Goal: Task Accomplishment & Management: Use online tool/utility

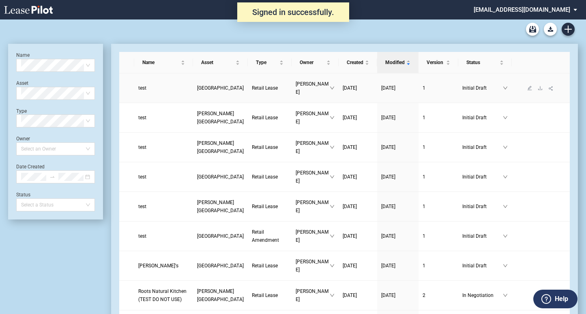
click at [252, 90] on span "Retail Lease" at bounding box center [265, 88] width 26 height 6
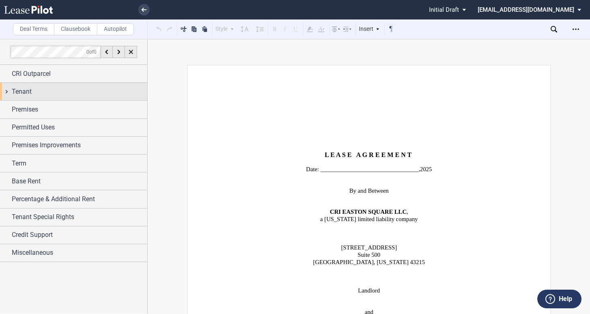
click at [5, 92] on div "Tenant" at bounding box center [73, 91] width 147 height 17
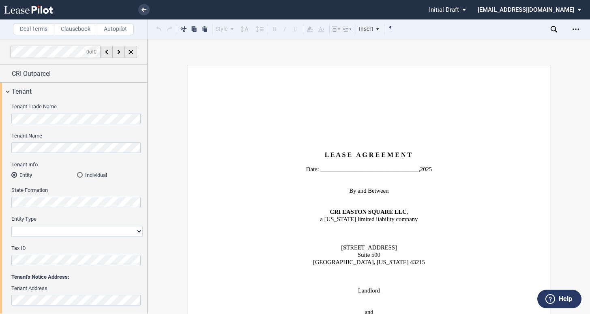
click at [0, 150] on html ".bocls-1{fill:#26354a;fill-rule:evenodd} Loading... × Pending... Pending... Ini…" at bounding box center [295, 157] width 590 height 314
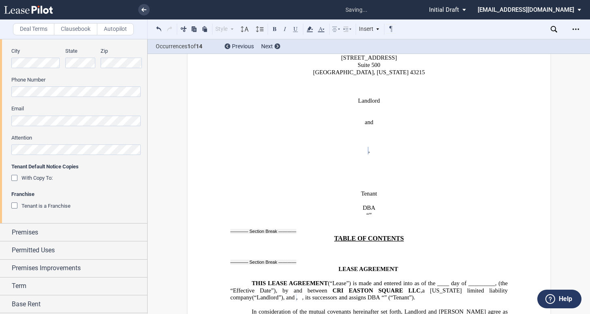
scroll to position [284, 0]
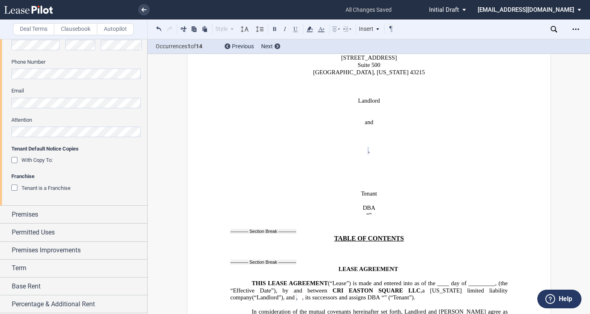
click at [62, 189] on span "Tenant is a Franchise" at bounding box center [45, 188] width 49 height 6
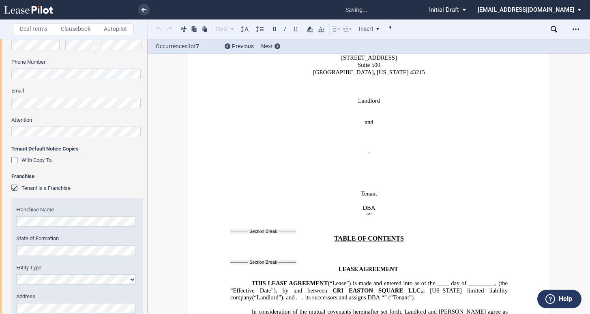
scroll to position [539, 0]
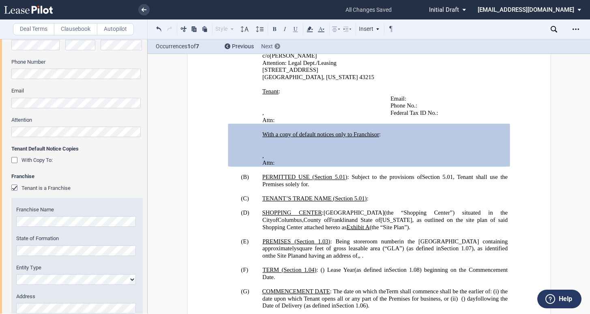
click at [277, 45] on use at bounding box center [278, 46] width 2 height 3
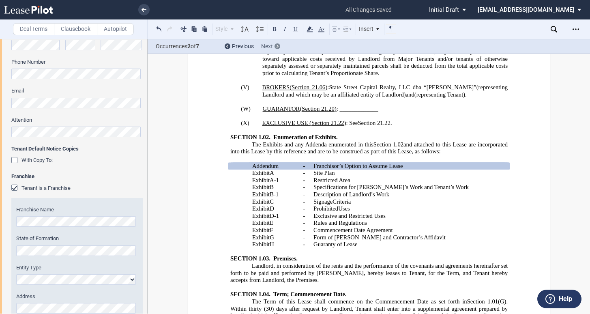
scroll to position [1201, 0]
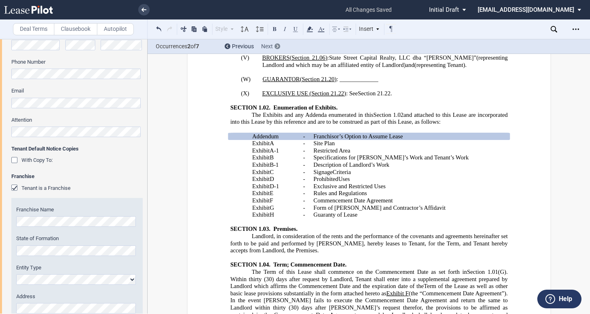
click at [275, 47] on div at bounding box center [278, 46] width 6 height 6
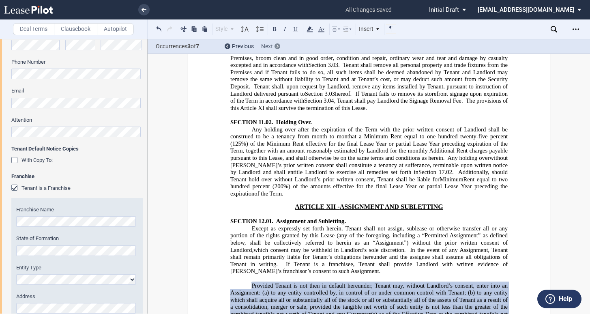
scroll to position [7304, 0]
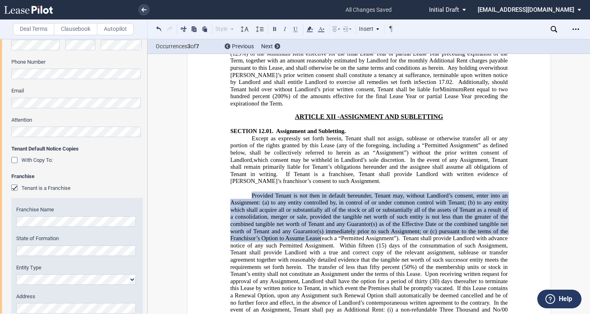
click at [329, 200] on span "to any entity which shall acquire all or substantially all of the stock or all …" at bounding box center [369, 217] width 279 height 35
click at [275, 49] on div "Next" at bounding box center [270, 47] width 19 height 8
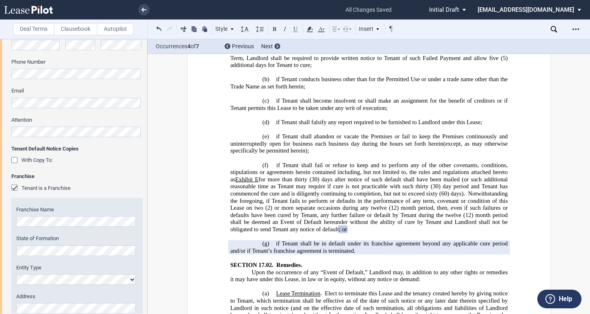
scroll to position [8703, 0]
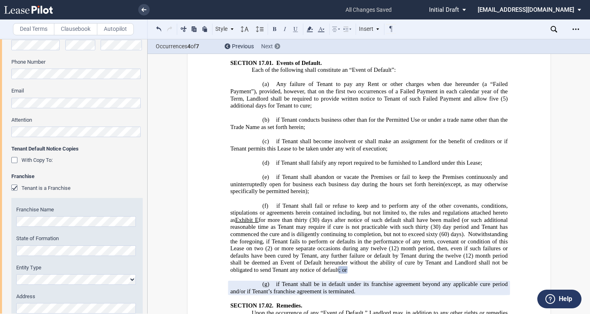
click at [277, 47] on icon at bounding box center [278, 46] width 2 height 3
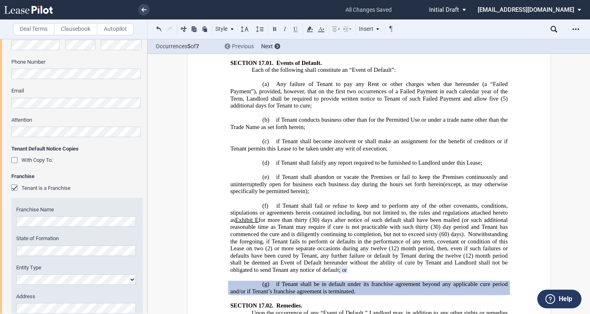
click at [228, 44] on div at bounding box center [228, 46] width 6 height 6
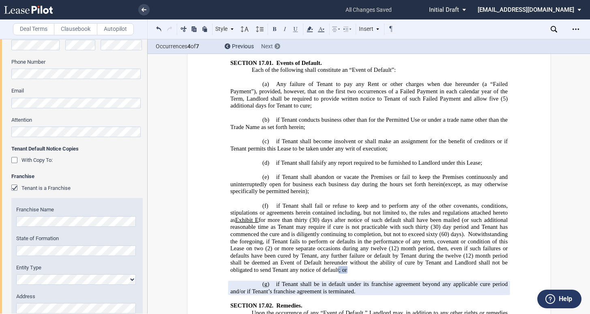
click at [277, 45] on icon at bounding box center [278, 46] width 2 height 3
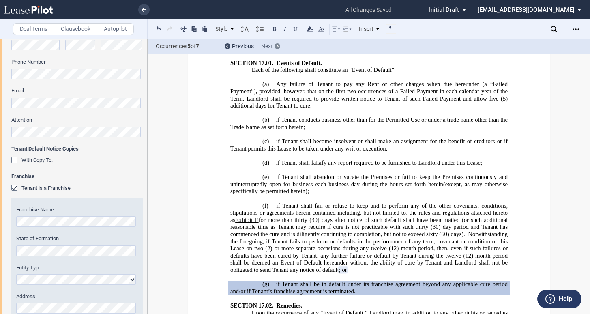
click at [277, 45] on icon at bounding box center [278, 46] width 2 height 3
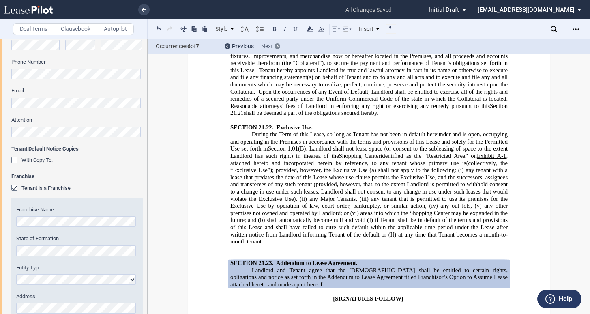
scroll to position [12356, 0]
click at [290, 266] on span "Landlord and Tenant agree that the [DEMOGRAPHIC_DATA] shall be entitled to cert…" at bounding box center [369, 276] width 279 height 21
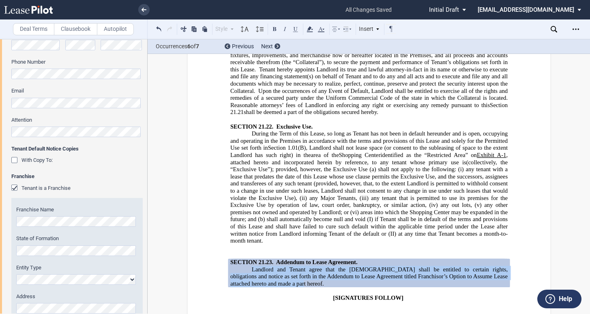
drag, startPoint x: 250, startPoint y: 148, endPoint x: 273, endPoint y: 162, distance: 26.7
click at [273, 266] on span "Landlord and Tenant agree that the [DEMOGRAPHIC_DATA] shall be entitled to cert…" at bounding box center [369, 276] width 279 height 21
click at [280, 44] on div "Next" at bounding box center [270, 47] width 19 height 8
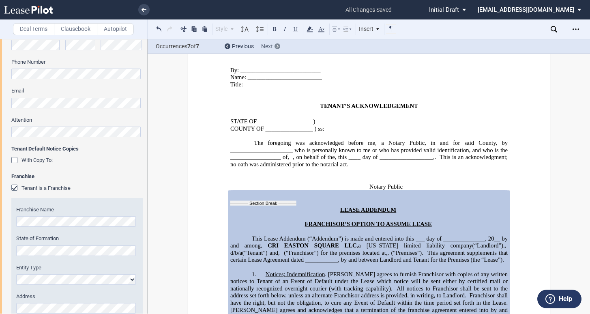
scroll to position [12988, 0]
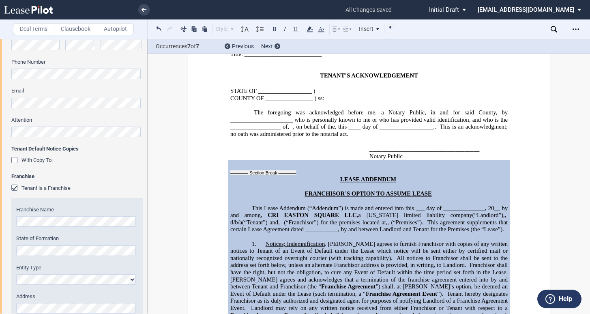
click at [389, 262] on span "Franchisor shall have the right, but not the obligation, to cure any Event of D…" at bounding box center [369, 269] width 279 height 14
click at [318, 241] on span "Notices; Indemnification" at bounding box center [294, 244] width 59 height 7
drag, startPoint x: 339, startPoint y: 59, endPoint x: 375, endPoint y: 132, distance: 81.8
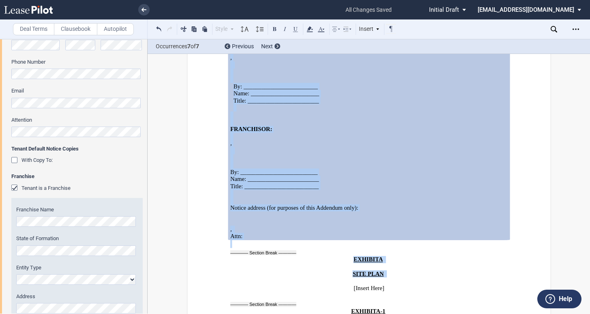
scroll to position [13921, 0]
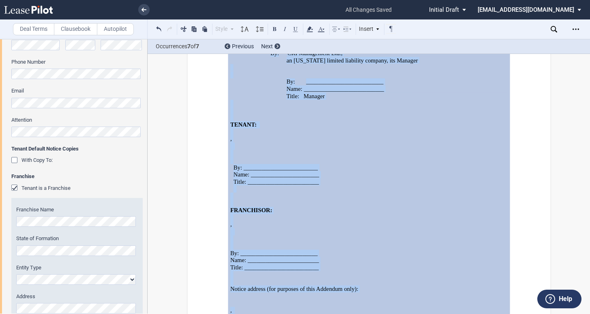
drag, startPoint x: 336, startPoint y: 58, endPoint x: 426, endPoint y: 186, distance: 156.4
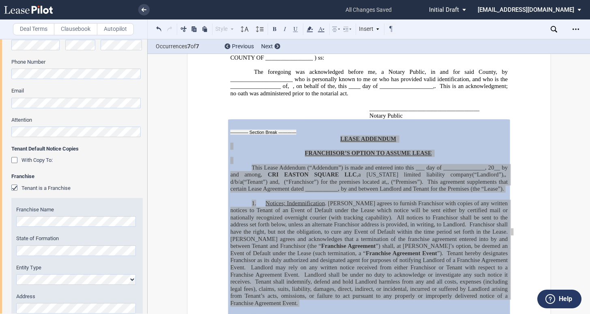
scroll to position [12988, 0]
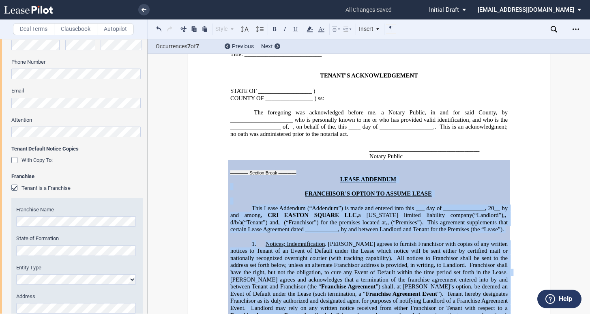
drag, startPoint x: 461, startPoint y: 169, endPoint x: 424, endPoint y: 168, distance: 36.9
click at [461, 276] on span "[PERSON_NAME] agrees and acknowledges that a termination of the franchise agree…" at bounding box center [369, 283] width 279 height 14
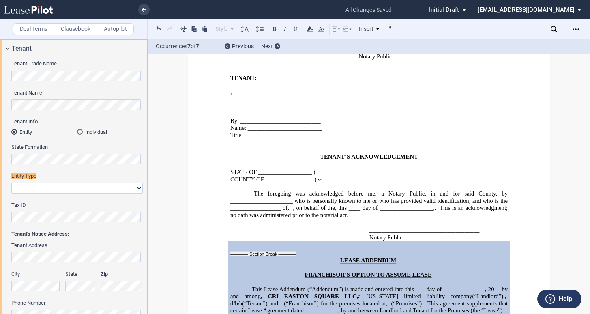
scroll to position [43, 0]
drag, startPoint x: 337, startPoint y: 139, endPoint x: 487, endPoint y: 206, distance: 164.0
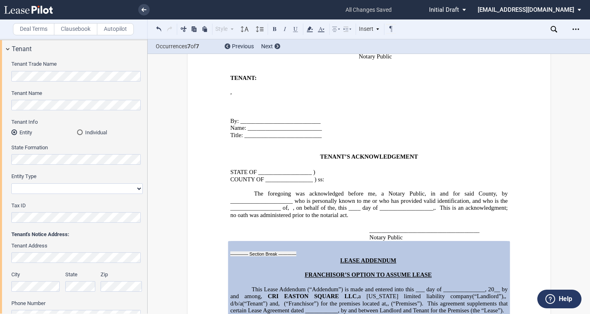
scroll to position [13029, 0]
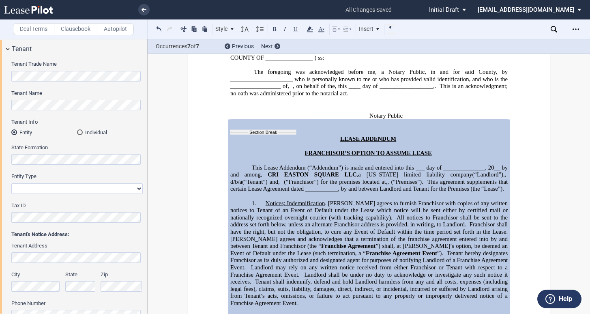
click at [475, 200] on p "1. Notices; Indemnification . [PERSON_NAME] agrees to furnish Franchisor with c…" at bounding box center [368, 253] width 277 height 107
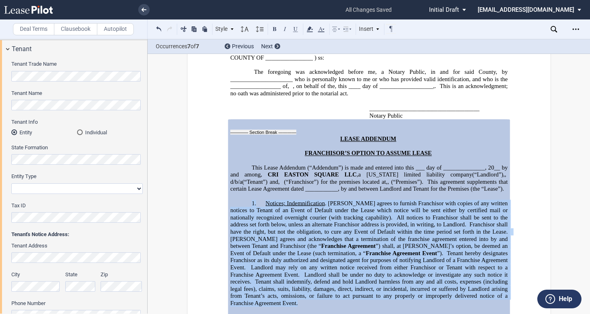
drag, startPoint x: 477, startPoint y: 188, endPoint x: 237, endPoint y: 95, distance: 256.9
click at [237, 200] on p "1. Notices; Indemnification . [PERSON_NAME] agrees to furnish Franchisor with c…" at bounding box center [368, 253] width 277 height 107
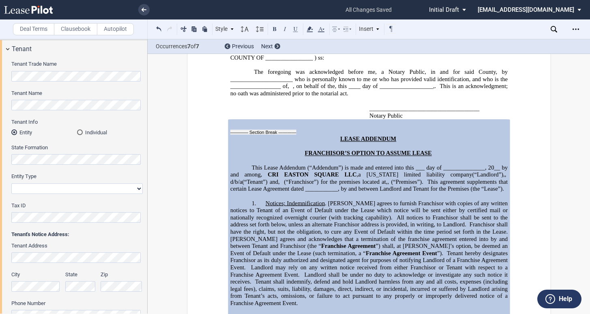
scroll to position [13151, 0]
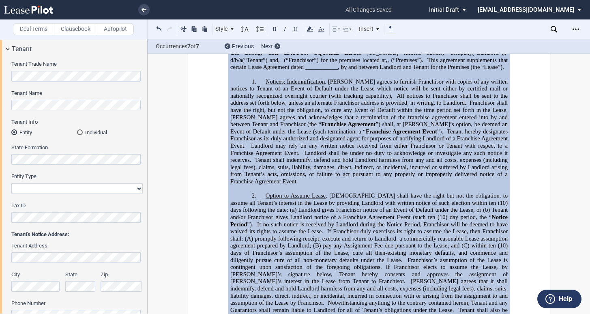
click at [498, 277] on p "2. Option to Assume Lease . Franchisor shall have the right but not the obligat…" at bounding box center [368, 299] width 277 height 214
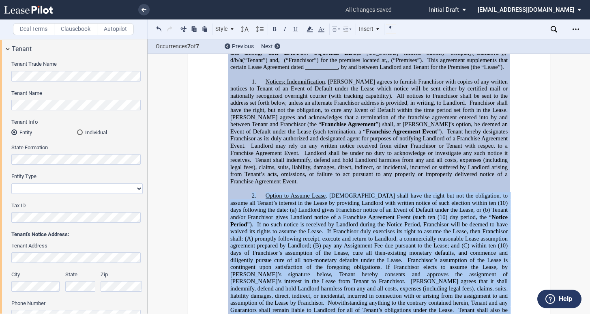
drag, startPoint x: 494, startPoint y: 275, endPoint x: 244, endPoint y: 74, distance: 320.9
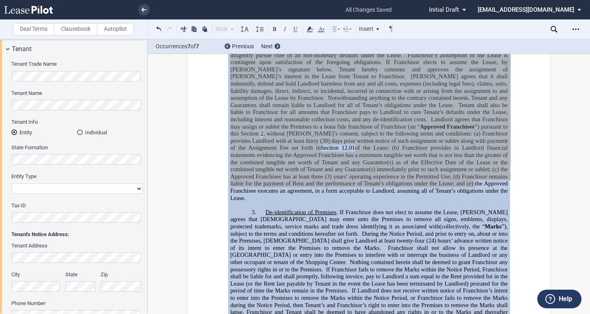
scroll to position [13353, 0]
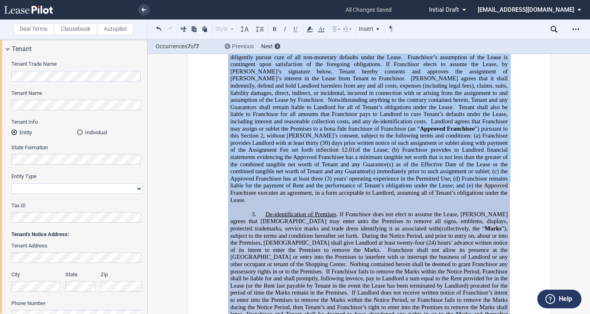
drag, startPoint x: 292, startPoint y: 108, endPoint x: 249, endPoint y: 43, distance: 78.4
click at [292, 225] on span "”), subject to the terms and conditions hereafter set forth." at bounding box center [369, 232] width 279 height 14
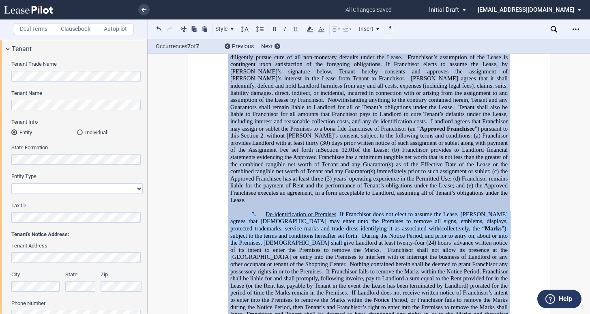
scroll to position [13556, 0]
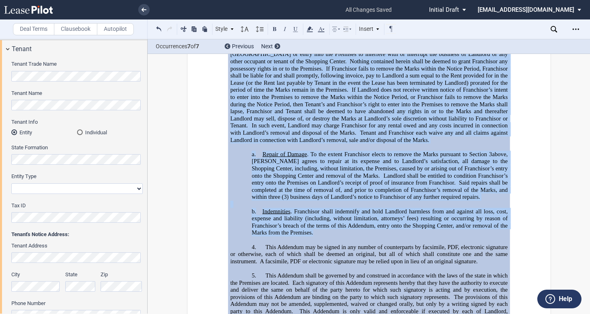
drag, startPoint x: 245, startPoint y: 85, endPoint x: 329, endPoint y: 105, distance: 87.2
click at [329, 105] on div "LEASE ADDENDUM FRANCHISOR’S OPTION TO ASSUME LEASE This Lease Addendum (“Addend…" at bounding box center [368, 139] width 277 height 1094
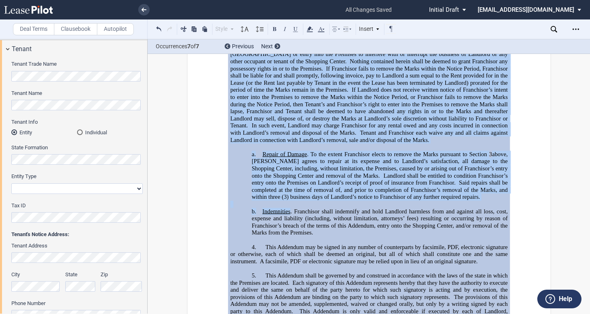
click at [407, 308] on span "This Addendum is only valid and enforceable if executed by each of Landlord, [P…" at bounding box center [369, 315] width 279 height 14
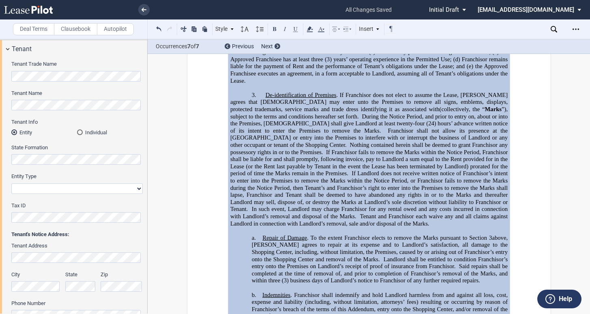
scroll to position [13516, 0]
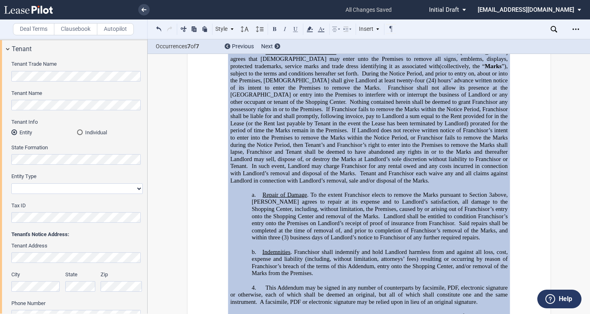
click at [250, 177] on div "LEASE ADDENDUM FRANCHISOR’S OPTION TO ASSUME LEASE This Lease Addendum (“Addend…" at bounding box center [368, 180] width 277 height 1094
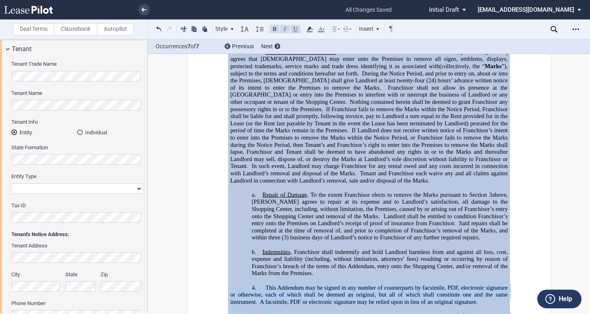
drag, startPoint x: 247, startPoint y: 159, endPoint x: 261, endPoint y: 235, distance: 77.0
click at [261, 235] on div "LEASE ADDENDUM FRANCHISOR’S OPTION TO ASSUME LEASE This Lease Addendum (“Addend…" at bounding box center [368, 180] width 277 height 1094
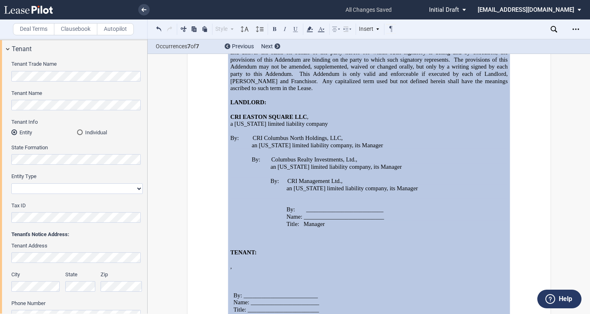
scroll to position [13840, 0]
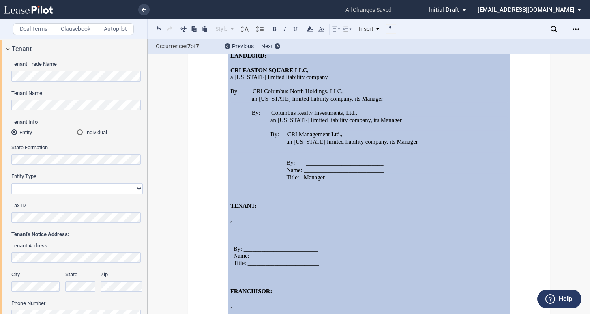
drag, startPoint x: 277, startPoint y: 270, endPoint x: 230, endPoint y: 243, distance: 54.3
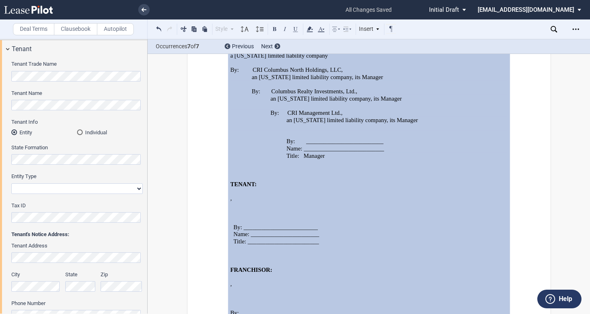
scroll to position [13881, 0]
